Goal: Task Accomplishment & Management: Manage account settings

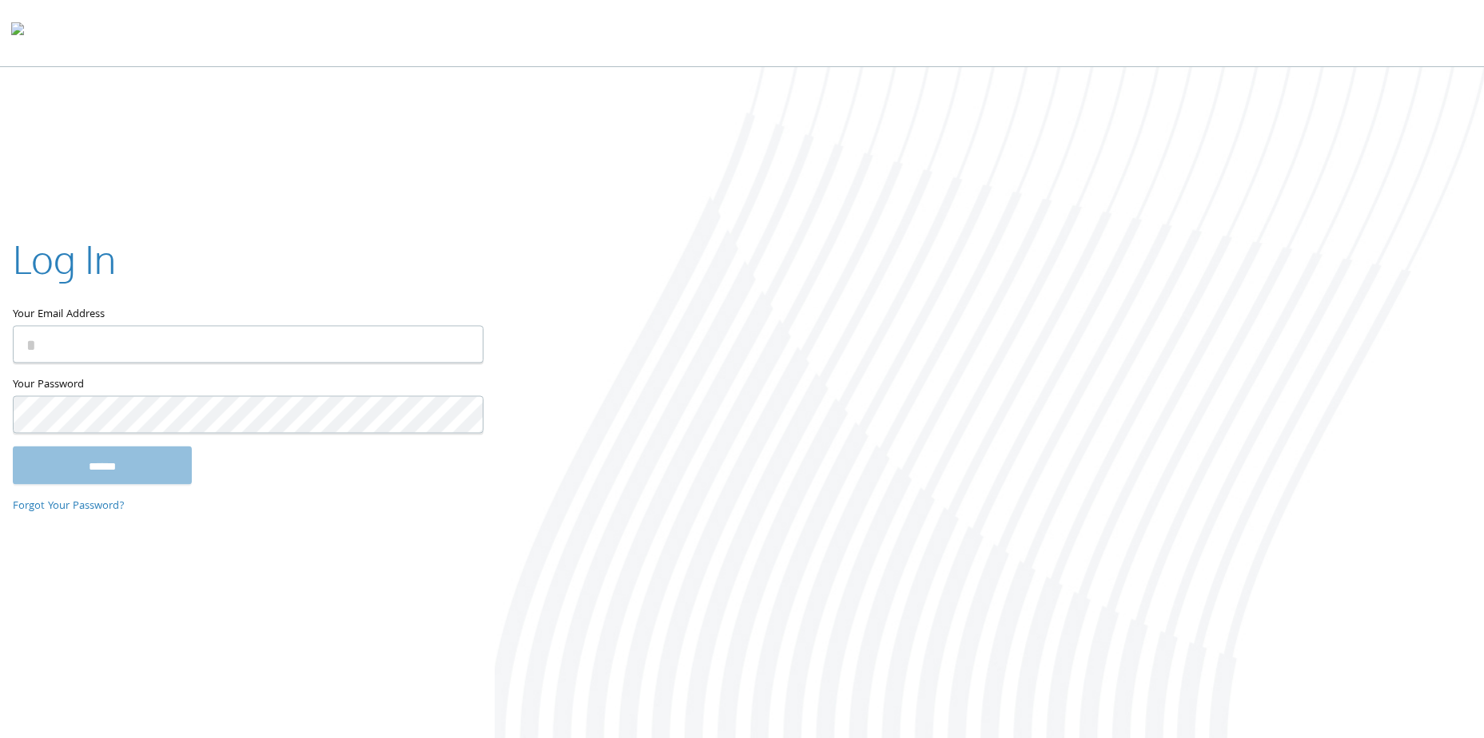
type input "**********"
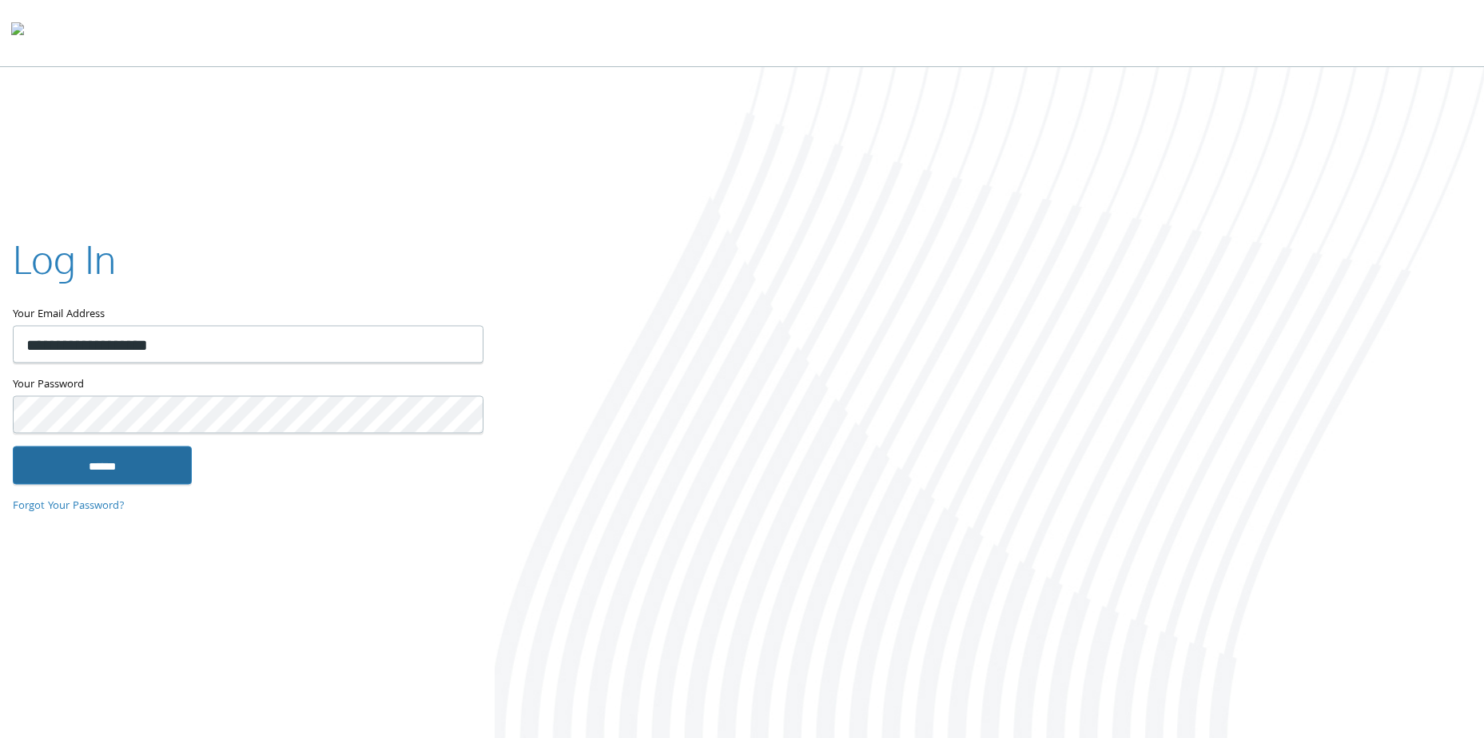
click at [165, 458] on input "******" at bounding box center [102, 466] width 179 height 38
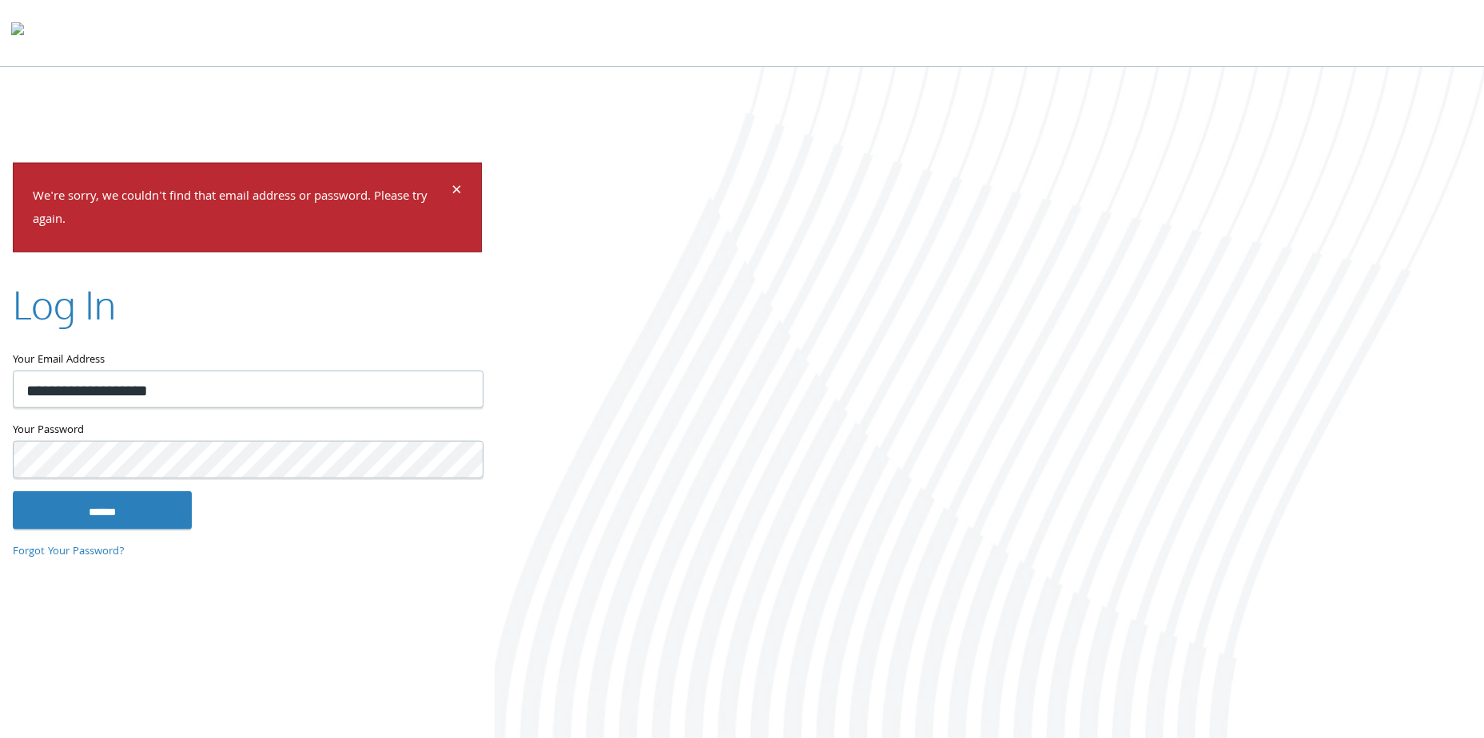
type input "**********"
click at [78, 518] on input "******" at bounding box center [102, 510] width 179 height 38
